Goal: Obtain resource: Download file/media

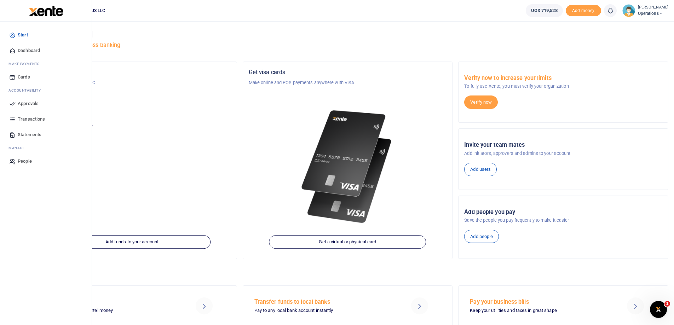
click at [34, 133] on span "Statements" at bounding box center [30, 134] width 24 height 7
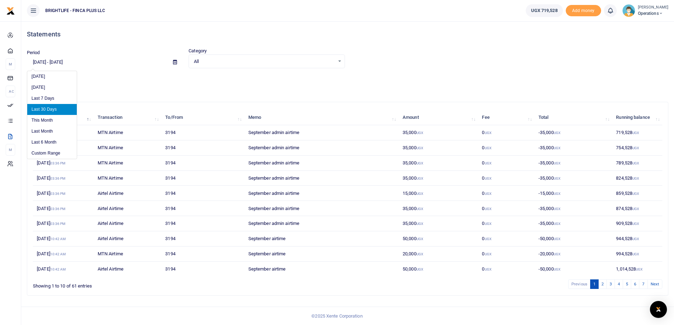
click at [46, 64] on input "[DATE] - [DATE]" at bounding box center [97, 62] width 140 height 12
click at [53, 129] on li "Last Month" at bounding box center [52, 131] width 50 height 11
type input "[DATE] - [DATE]"
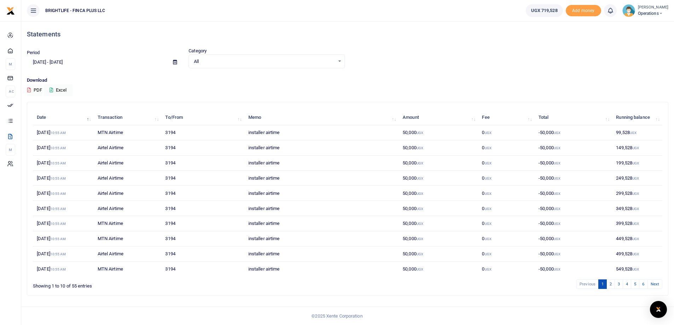
scroll to position [0, 0]
click at [59, 88] on button "Excel" at bounding box center [57, 90] width 29 height 12
